Goal: Task Accomplishment & Management: Complete application form

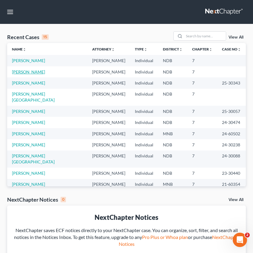
click at [28, 72] on link "[PERSON_NAME]" at bounding box center [28, 71] width 33 height 5
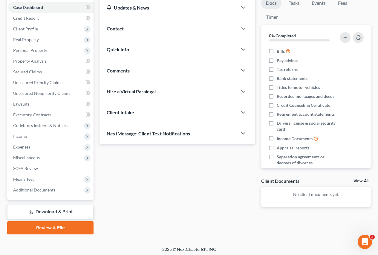
scroll to position [62, 0]
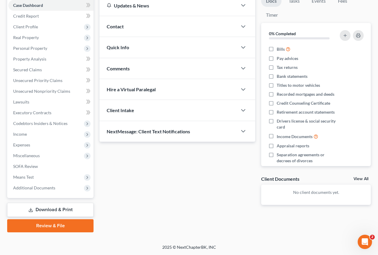
click at [48, 226] on link "Review & File" at bounding box center [50, 226] width 86 height 13
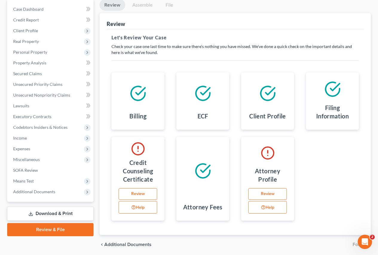
scroll to position [80, 0]
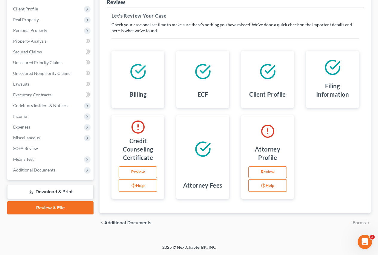
click at [138, 171] on link "Review" at bounding box center [138, 173] width 39 height 12
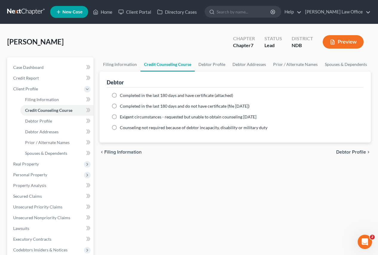
click at [120, 106] on label "Completed in the last 180 days and do not have certificate (file [DATE])" at bounding box center [185, 106] width 130 height 6
click at [122, 106] on input "Completed in the last 180 days and do not have certificate (file [DATE])" at bounding box center [124, 105] width 4 height 4
radio input "true"
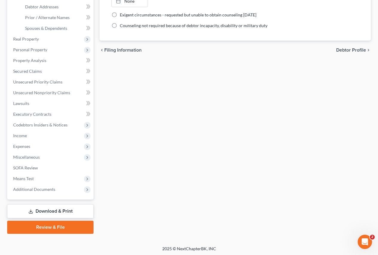
scroll to position [127, 0]
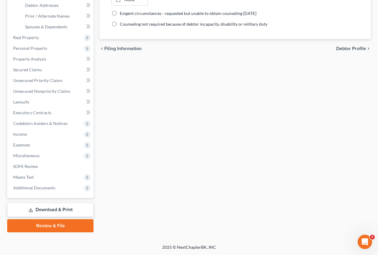
click at [51, 224] on link "Review & File" at bounding box center [50, 226] width 86 height 13
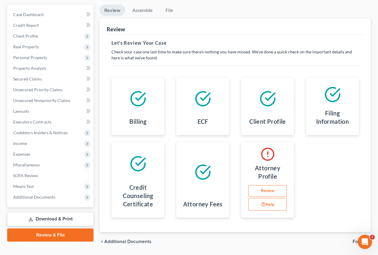
scroll to position [60, 0]
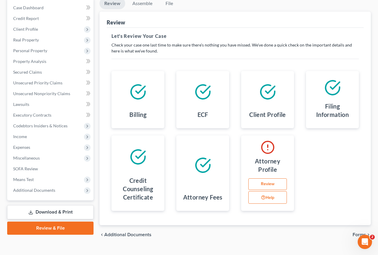
click at [257, 187] on link "Review" at bounding box center [267, 185] width 39 height 12
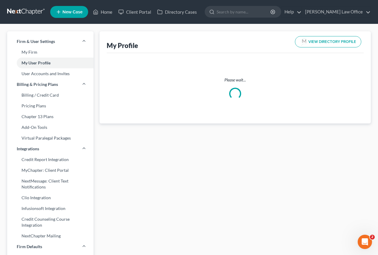
select select "24"
select select "42"
select select "attorney"
select select "0"
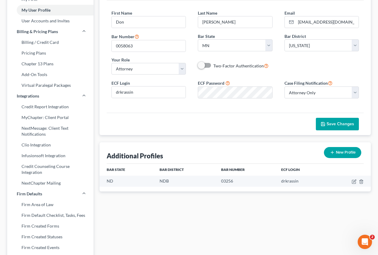
scroll to position [30, 0]
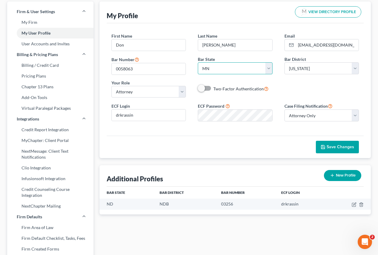
click at [257, 68] on select "State [US_STATE] AK AR AZ CA CO CT DE DC [GEOGRAPHIC_DATA] [GEOGRAPHIC_DATA] GU…" at bounding box center [235, 68] width 74 height 12
select select "29"
click at [198, 62] on select "State [US_STATE] AK AR AZ CA CO CT DE DC [GEOGRAPHIC_DATA] [GEOGRAPHIC_DATA] GU…" at bounding box center [235, 68] width 74 height 12
click at [257, 70] on select "Select [US_STATE] - [GEOGRAPHIC_DATA] [US_STATE] - [GEOGRAPHIC_DATA][US_STATE] …" at bounding box center [321, 68] width 74 height 12
select select "60"
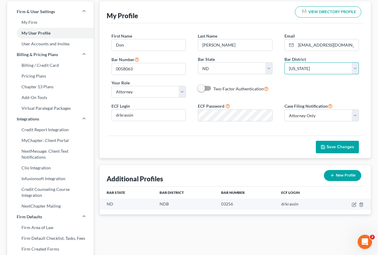
click at [257, 62] on select "Select [US_STATE] - [GEOGRAPHIC_DATA] [US_STATE] - [GEOGRAPHIC_DATA][US_STATE] …" at bounding box center [321, 68] width 74 height 12
click at [257, 149] on span "Save Changes" at bounding box center [339, 147] width 27 height 5
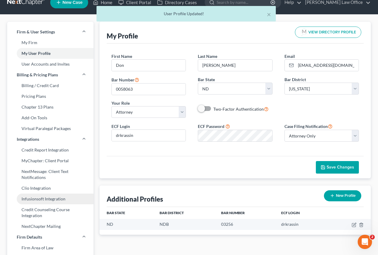
scroll to position [0, 0]
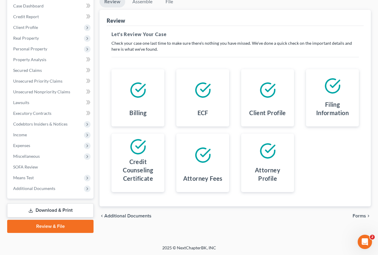
scroll to position [62, 0]
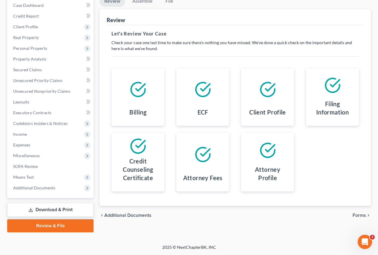
click at [54, 225] on link "Review & File" at bounding box center [50, 226] width 86 height 13
click at [257, 242] on icon "Open Intercom Messenger" at bounding box center [365, 242] width 10 height 10
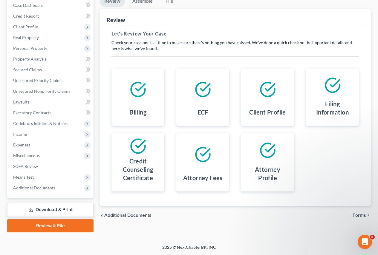
click at [47, 227] on link "Review & File" at bounding box center [50, 226] width 86 height 13
click at [257, 218] on span "Forms" at bounding box center [358, 215] width 13 height 5
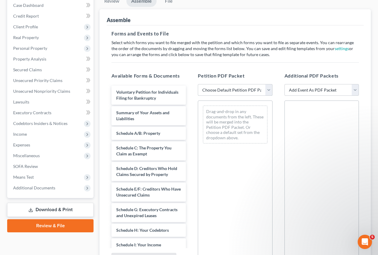
click at [257, 93] on select "Choose Default Petition PDF Packet Complete Bankruptcy Petition (all forms and …" at bounding box center [235, 90] width 74 height 12
select select "0"
click at [198, 84] on select "Choose Default Petition PDF Packet Complete Bankruptcy Petition (all forms and …" at bounding box center [235, 90] width 74 height 12
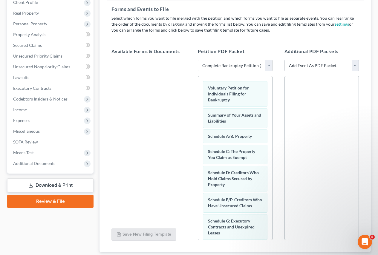
scroll to position [125, 0]
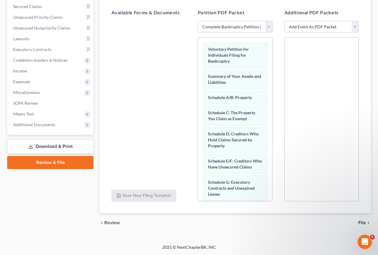
click at [257, 223] on span "File" at bounding box center [362, 223] width 8 height 5
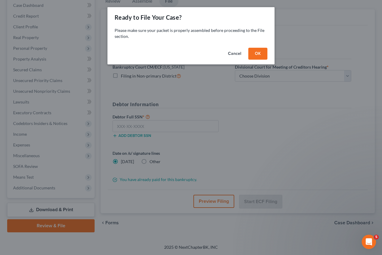
drag, startPoint x: 259, startPoint y: 53, endPoint x: 256, endPoint y: 54, distance: 3.2
click at [257, 53] on button "OK" at bounding box center [258, 54] width 19 height 12
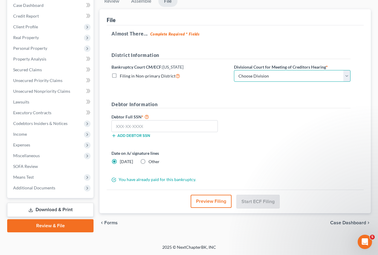
click at [257, 73] on select "Choose Division Fargo" at bounding box center [292, 76] width 116 height 12
select select "0"
click at [234, 70] on select "Choose Division Fargo" at bounding box center [292, 76] width 116 height 12
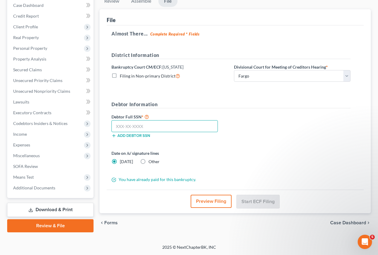
click at [156, 129] on input "text" at bounding box center [164, 126] width 106 height 12
type input "502-88-2312"
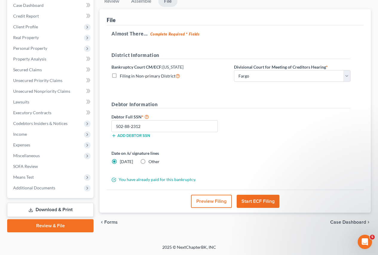
click at [148, 161] on label "Other" at bounding box center [153, 162] width 11 height 6
click at [151, 161] on input "Other" at bounding box center [153, 161] width 4 height 4
radio input "true"
radio input "false"
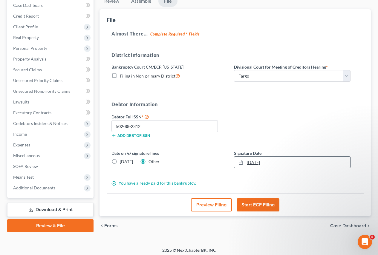
click at [257, 162] on link "[DATE]" at bounding box center [292, 162] width 116 height 11
click at [256, 204] on button "Start ECF Filing" at bounding box center [258, 205] width 43 height 13
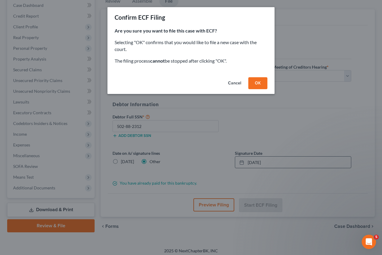
click at [257, 82] on button "OK" at bounding box center [258, 83] width 19 height 12
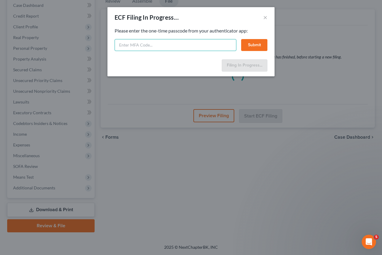
click at [137, 45] on input "text" at bounding box center [176, 45] width 122 height 12
paste input "xcdy-rpmx-43mr-ip3w"
type input "xcdy-rpmx-43mr-ip3w"
click at [247, 46] on button "Submit" at bounding box center [254, 45] width 26 height 12
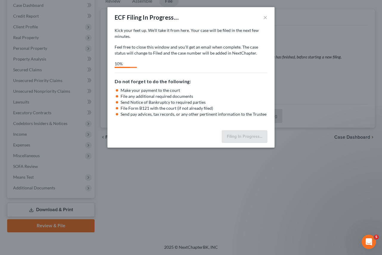
select select "0"
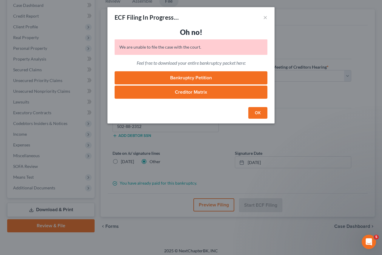
click at [257, 113] on button "OK" at bounding box center [258, 113] width 19 height 12
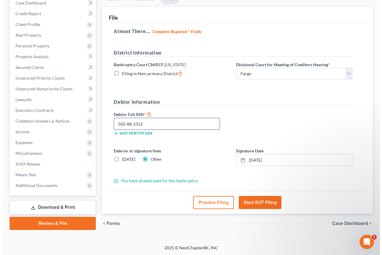
scroll to position [65, 0]
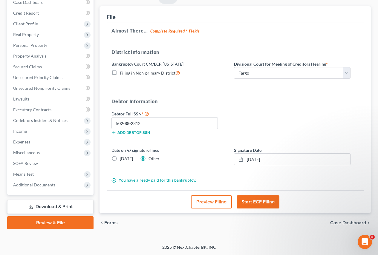
click at [254, 202] on button "Start ECF Filing" at bounding box center [258, 202] width 43 height 13
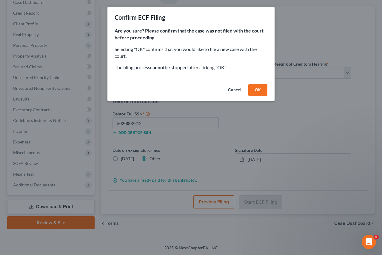
click at [257, 90] on button "OK" at bounding box center [258, 90] width 19 height 12
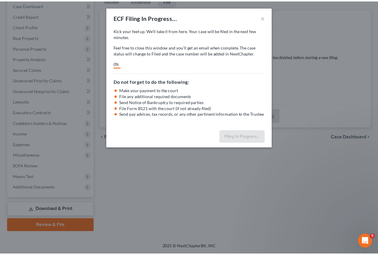
scroll to position [62, 0]
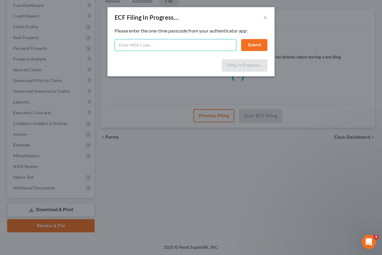
paste input "dvbi-t6lb-d4qj-fnj6"
type input "dvbi-t6lb-d4qj-fnj6"
click at [253, 45] on button "Submit" at bounding box center [254, 45] width 26 height 12
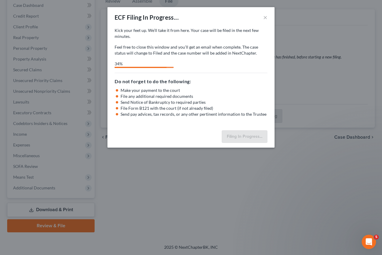
select select "0"
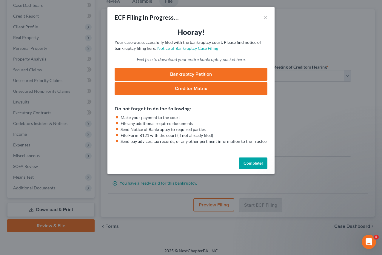
click at [254, 160] on button "Complete!" at bounding box center [253, 164] width 29 height 12
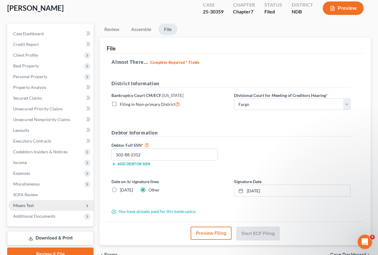
scroll to position [0, 0]
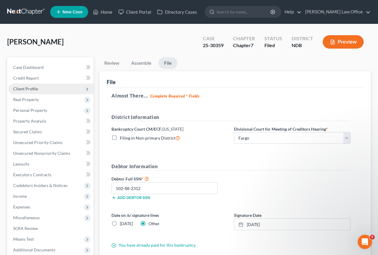
click at [27, 91] on span "Client Profile" at bounding box center [25, 88] width 25 height 5
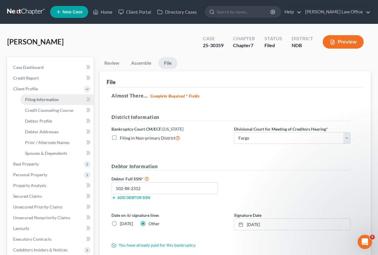
click at [35, 101] on span "Filing Information" at bounding box center [42, 99] width 34 height 5
select select "1"
select select "0"
select select "60"
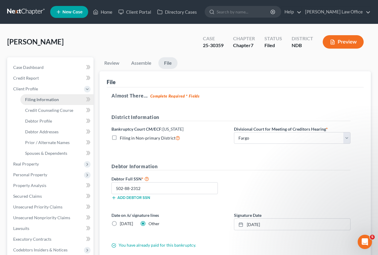
select select "29"
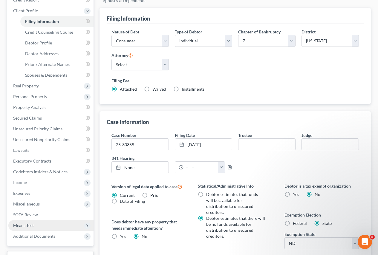
scroll to position [90, 0]
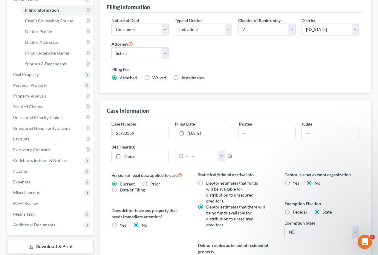
click at [150, 227] on div "Version of legal data applied to case Current Prior Date of Filing Legal data v…" at bounding box center [148, 242] width 86 height 141
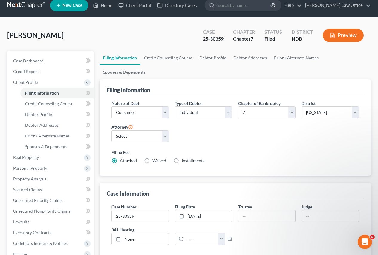
scroll to position [0, 0]
